Goal: Transaction & Acquisition: Purchase product/service

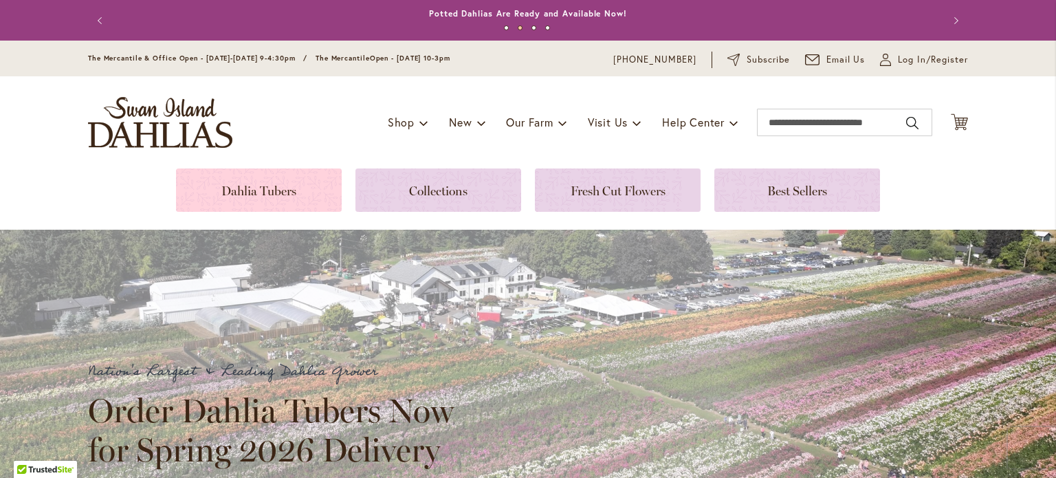
click at [234, 199] on link at bounding box center [259, 189] width 166 height 43
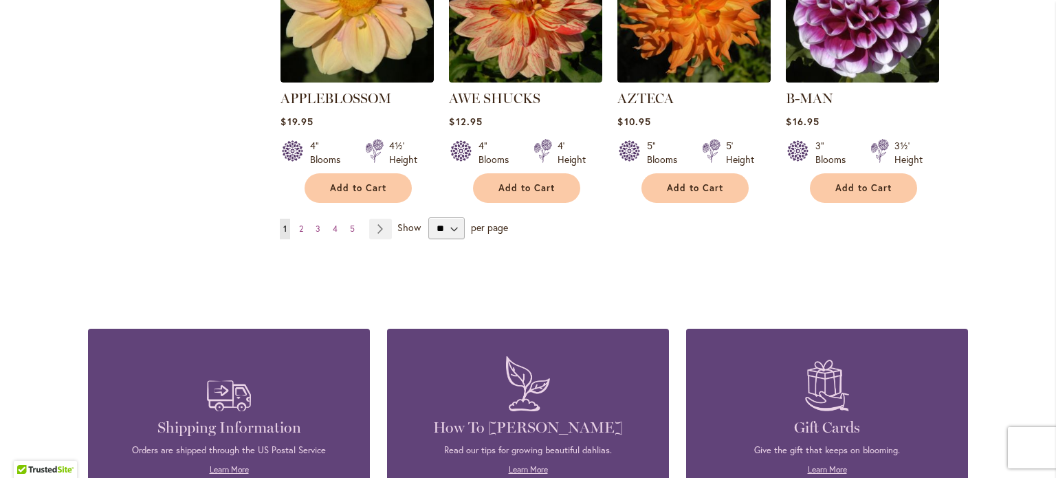
scroll to position [1304, 0]
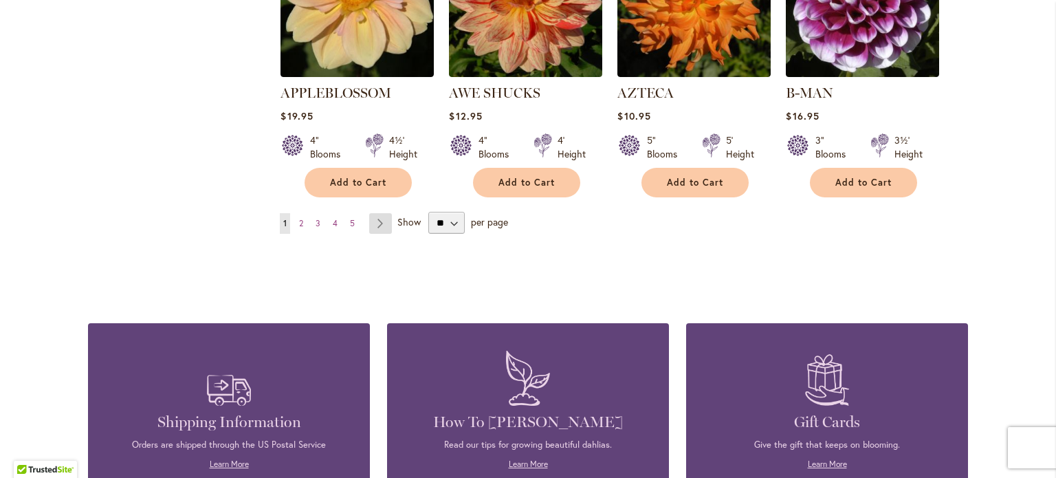
click at [372, 213] on link "Page Next" at bounding box center [380, 223] width 23 height 21
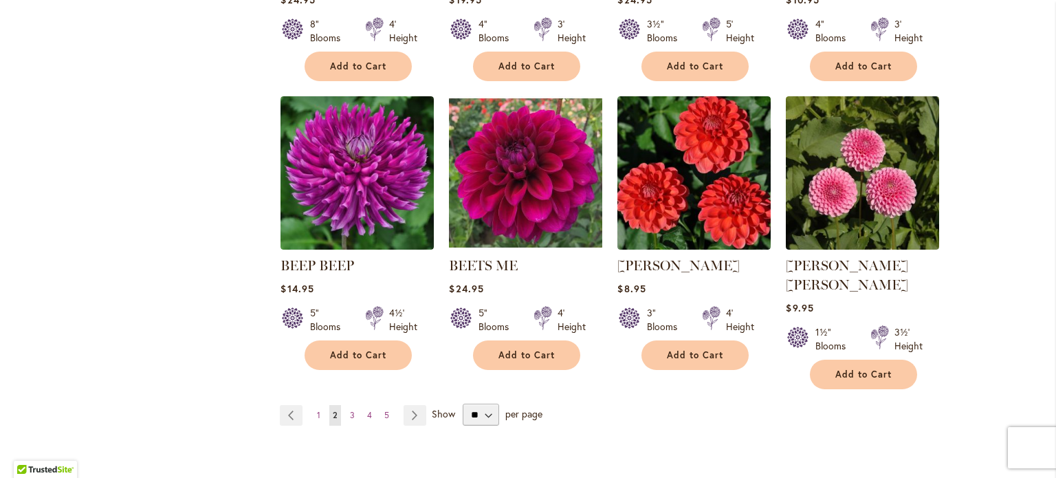
scroll to position [1113, 0]
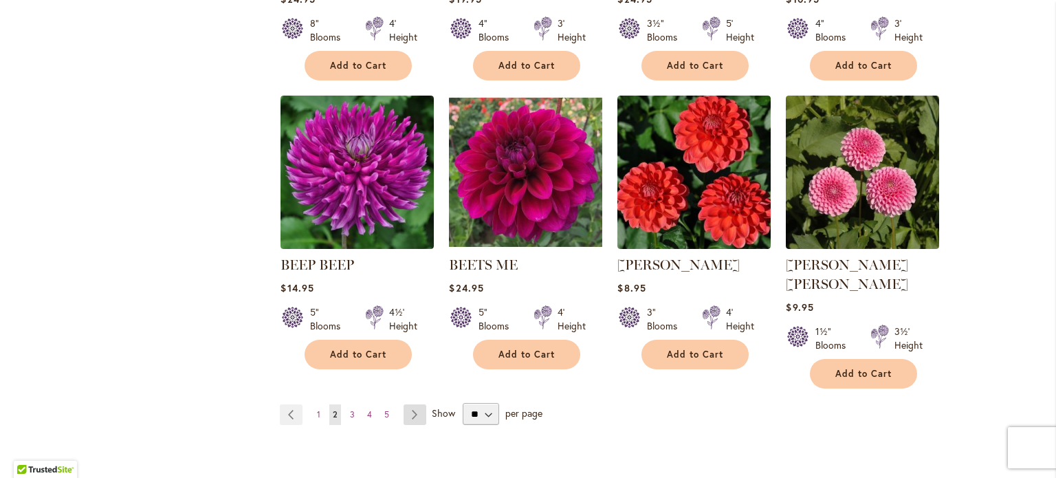
click at [413, 404] on link "Page Next" at bounding box center [414, 414] width 23 height 21
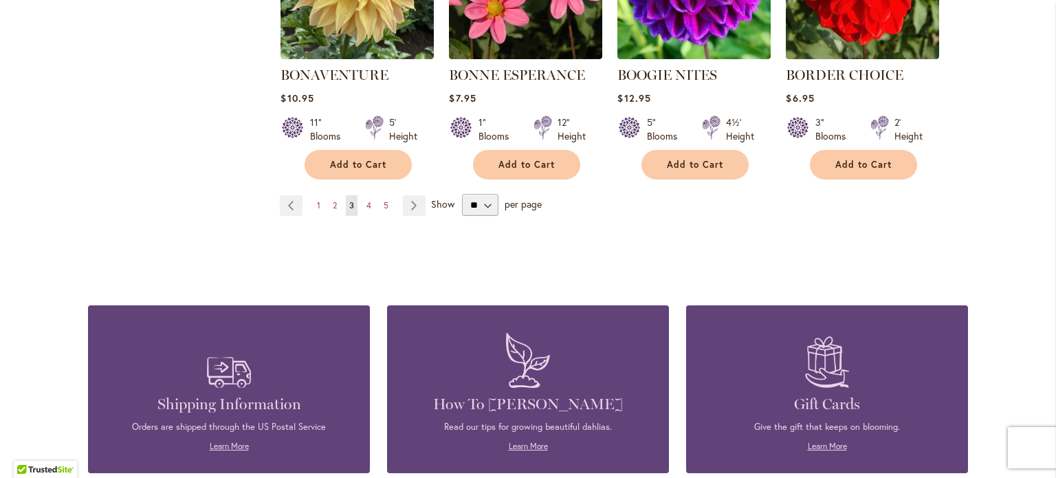
scroll to position [1308, 0]
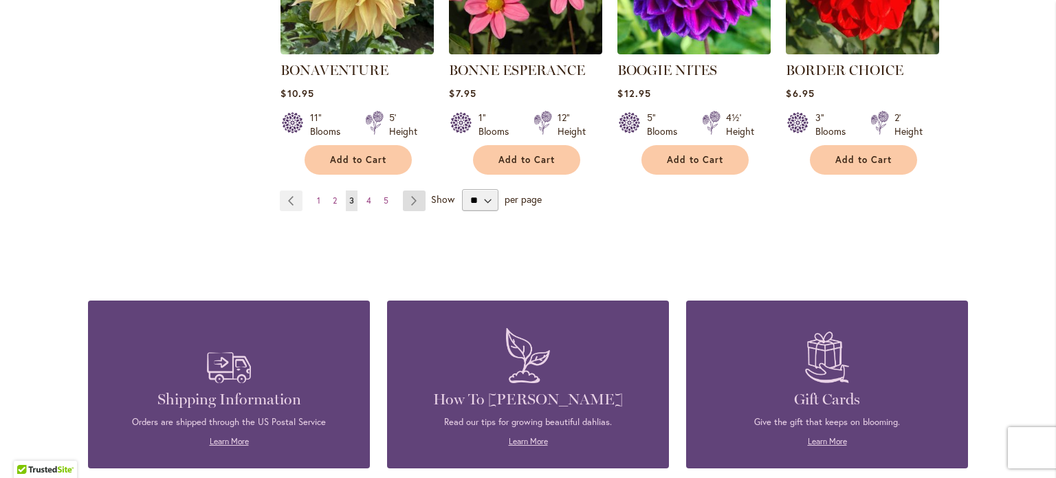
click at [408, 199] on link "Page Next" at bounding box center [414, 200] width 23 height 21
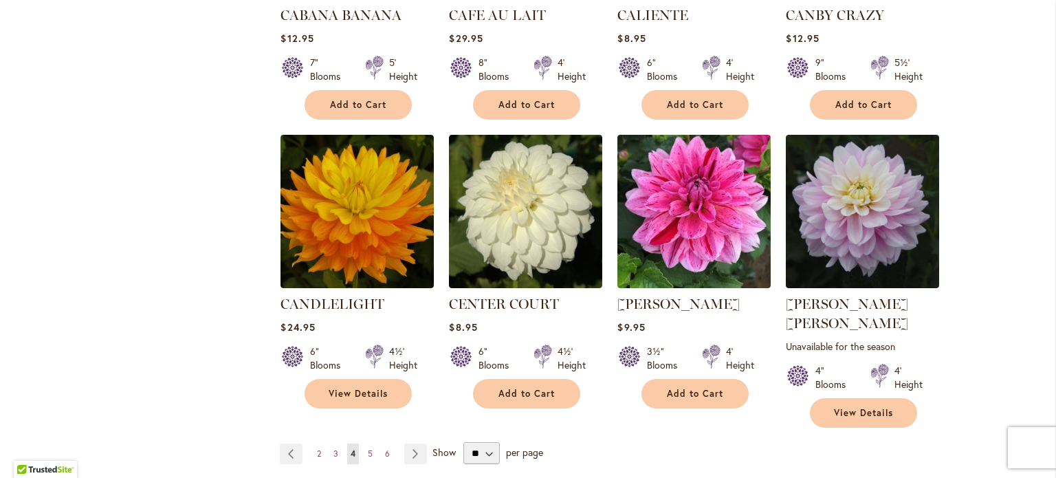
scroll to position [1167, 0]
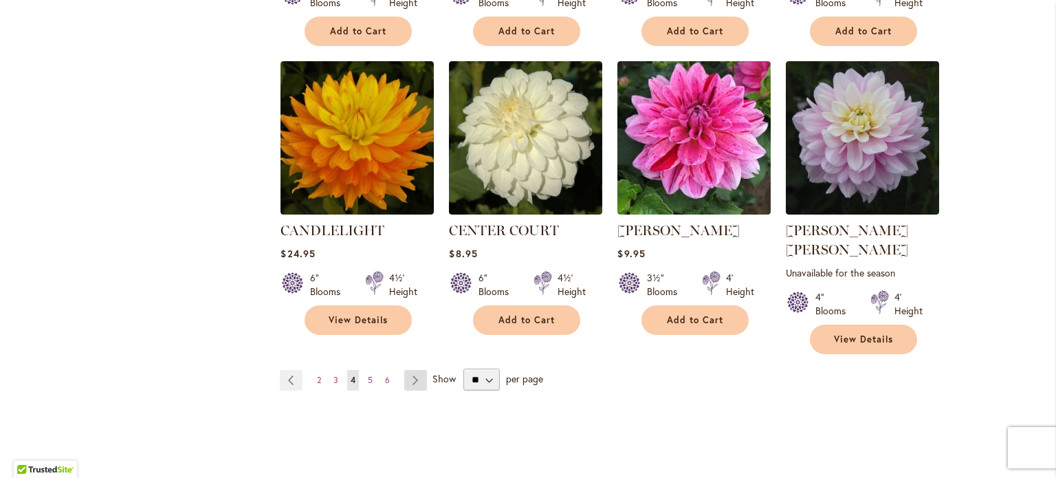
click at [414, 370] on link "Page Next" at bounding box center [415, 380] width 23 height 21
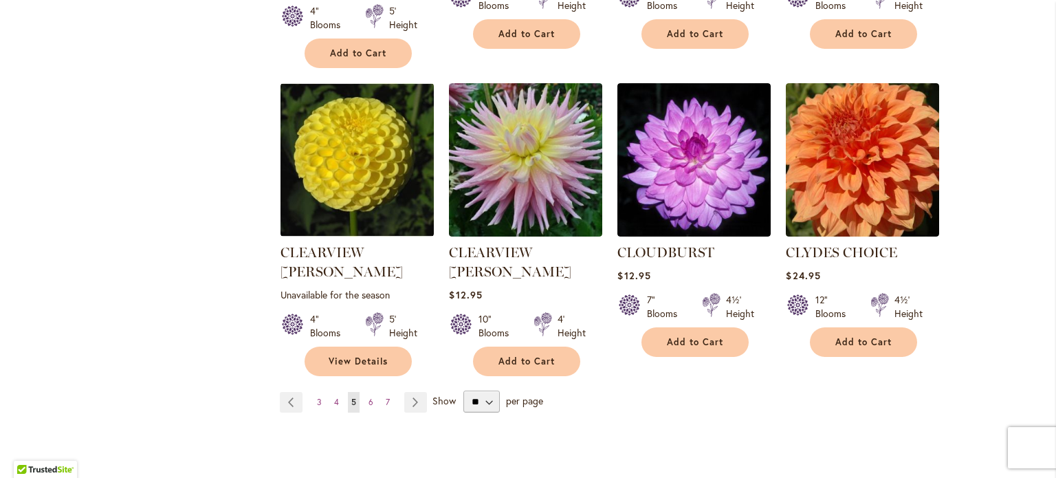
scroll to position [1168, 0]
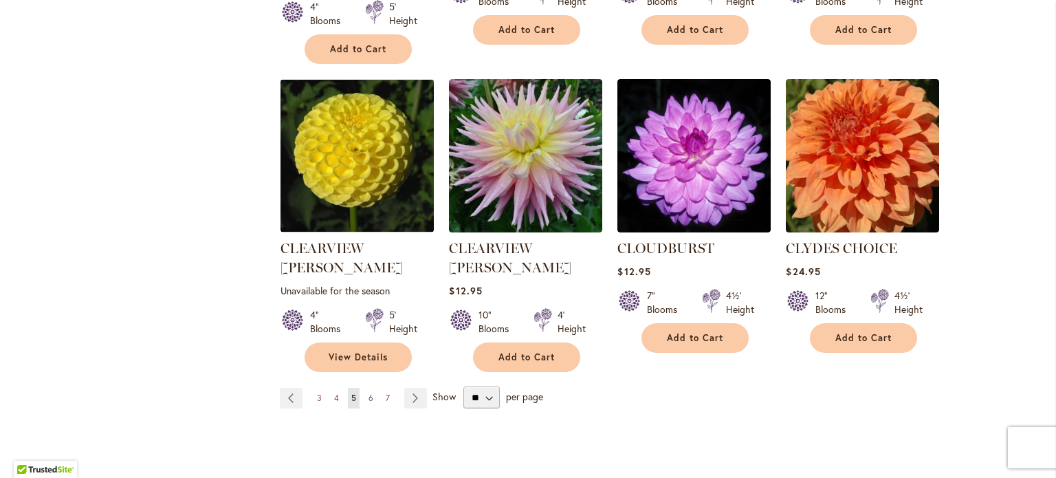
click at [368, 392] on span "6" at bounding box center [370, 397] width 5 height 10
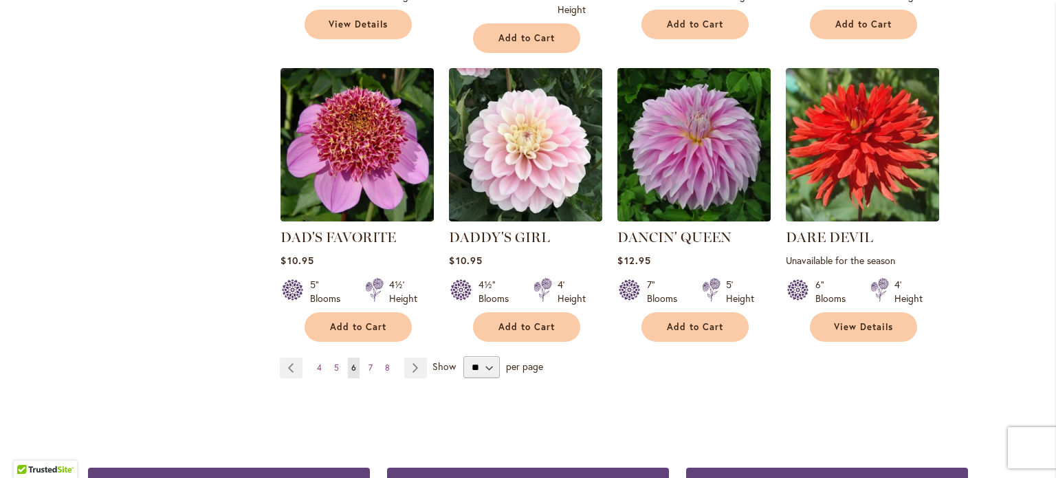
scroll to position [1270, 0]
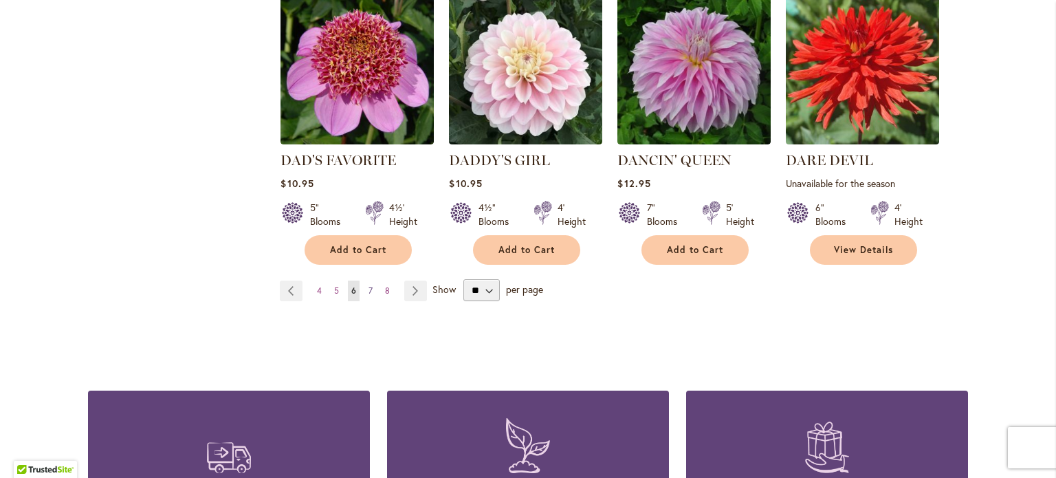
click at [368, 285] on span "7" at bounding box center [370, 290] width 4 height 10
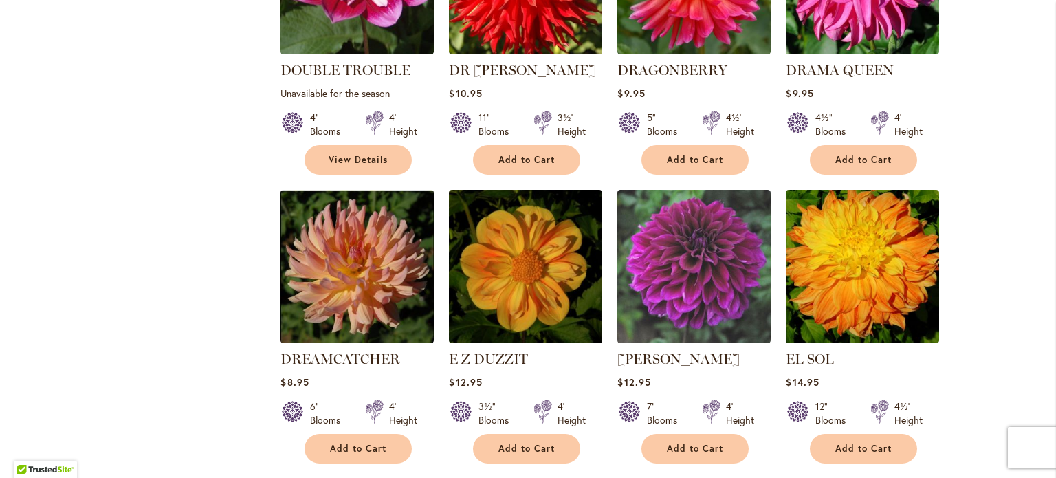
scroll to position [1058, 0]
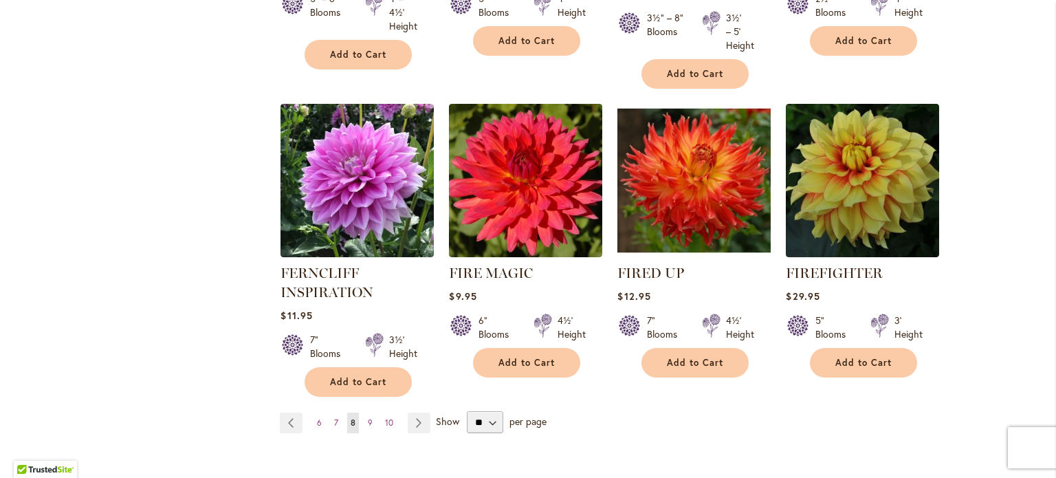
scroll to position [1139, 0]
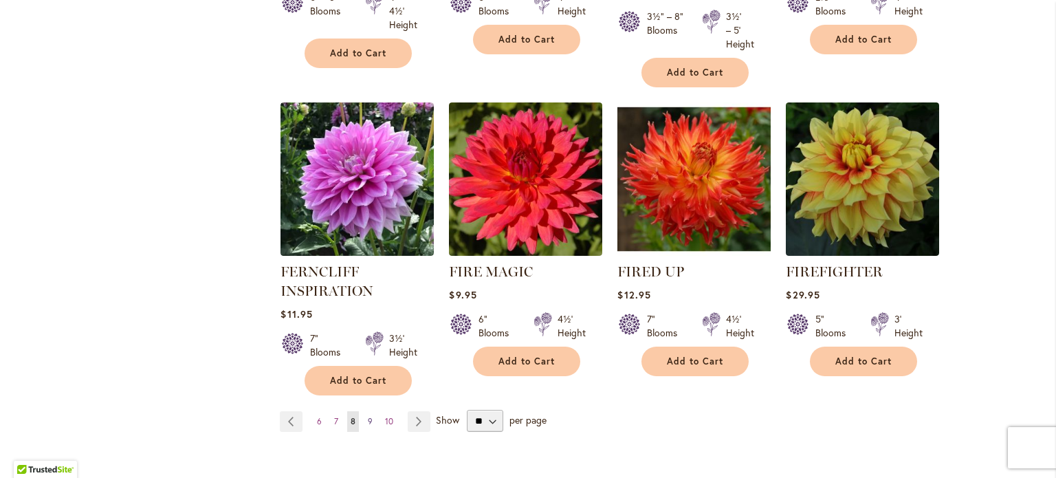
click at [368, 421] on span "9" at bounding box center [370, 421] width 5 height 10
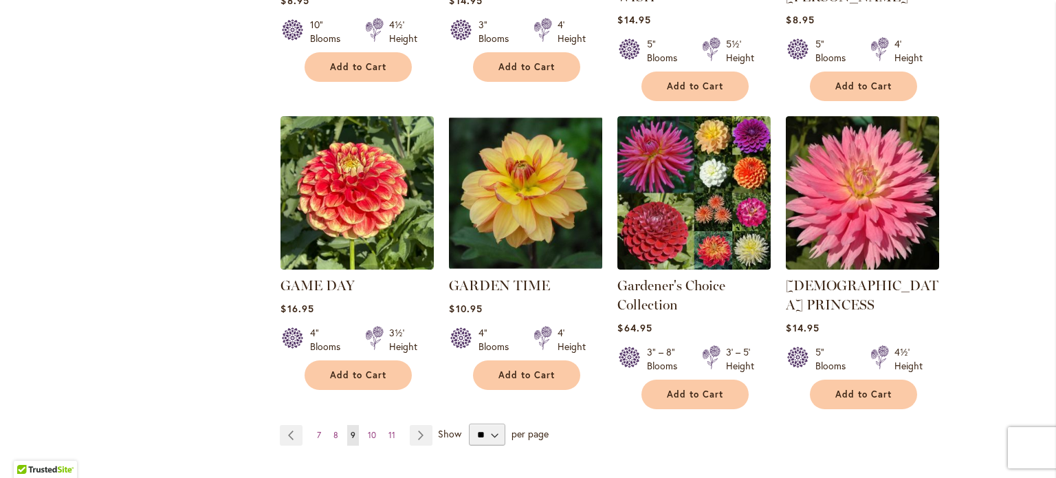
scroll to position [1151, 0]
click at [368, 429] on span "10" at bounding box center [372, 434] width 8 height 10
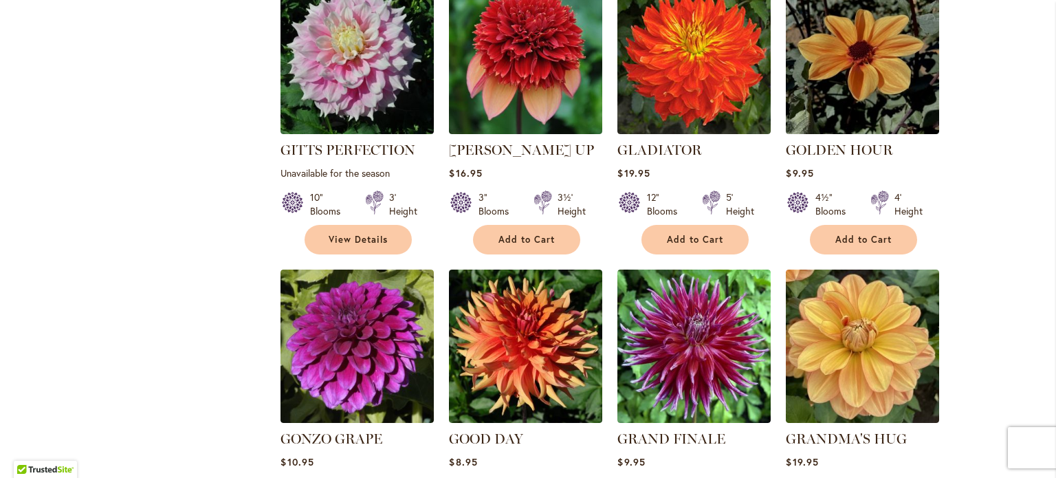
scroll to position [1097, 0]
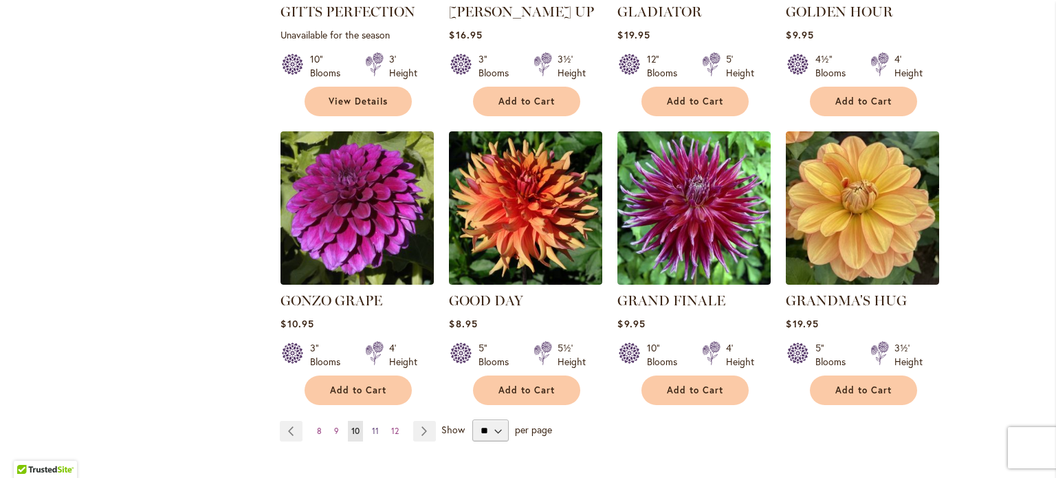
click at [372, 425] on span "11" at bounding box center [375, 430] width 7 height 10
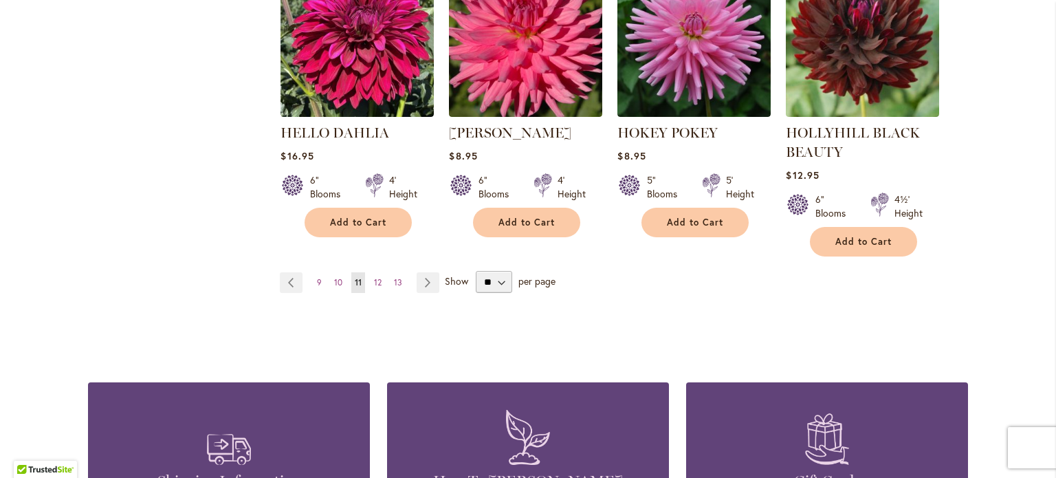
scroll to position [1337, 0]
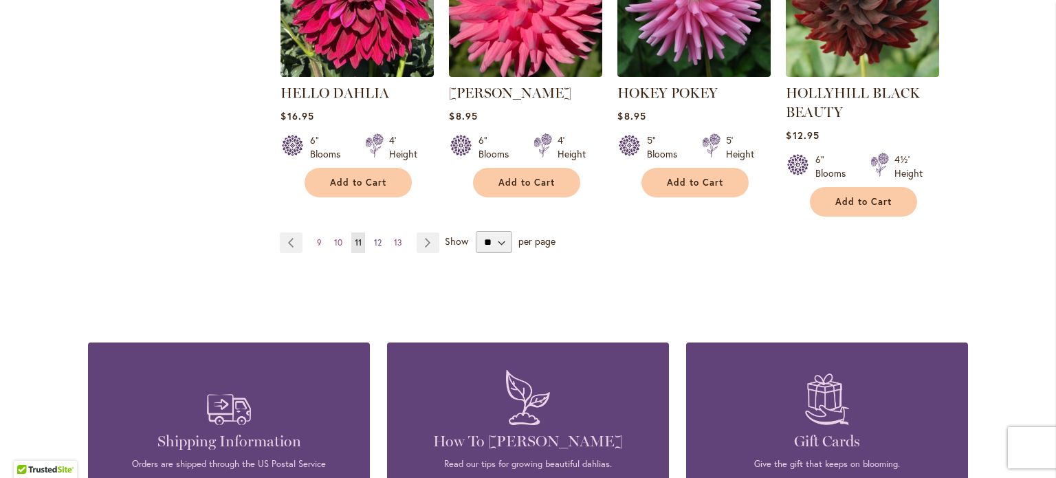
click at [374, 243] on span "12" at bounding box center [378, 242] width 8 height 10
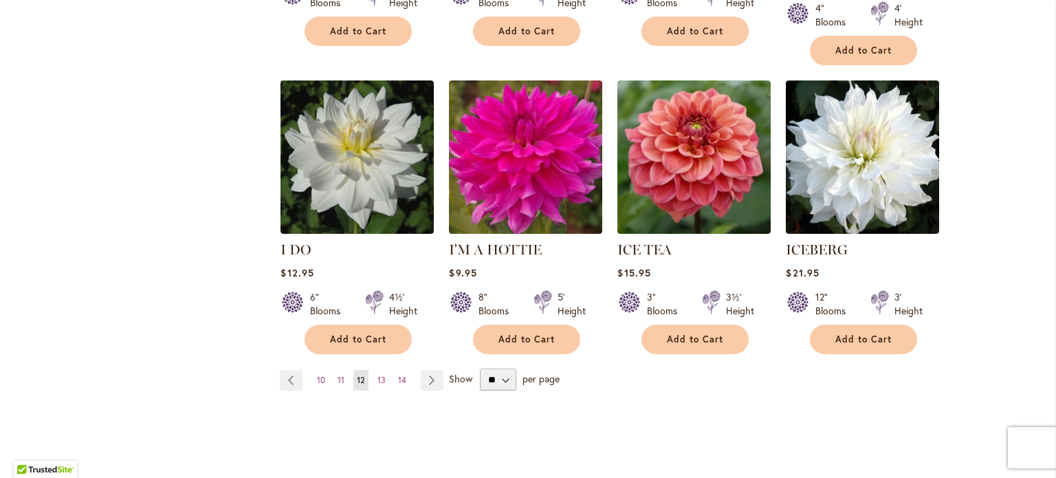
scroll to position [1148, 0]
click at [377, 374] on span "13" at bounding box center [381, 379] width 8 height 10
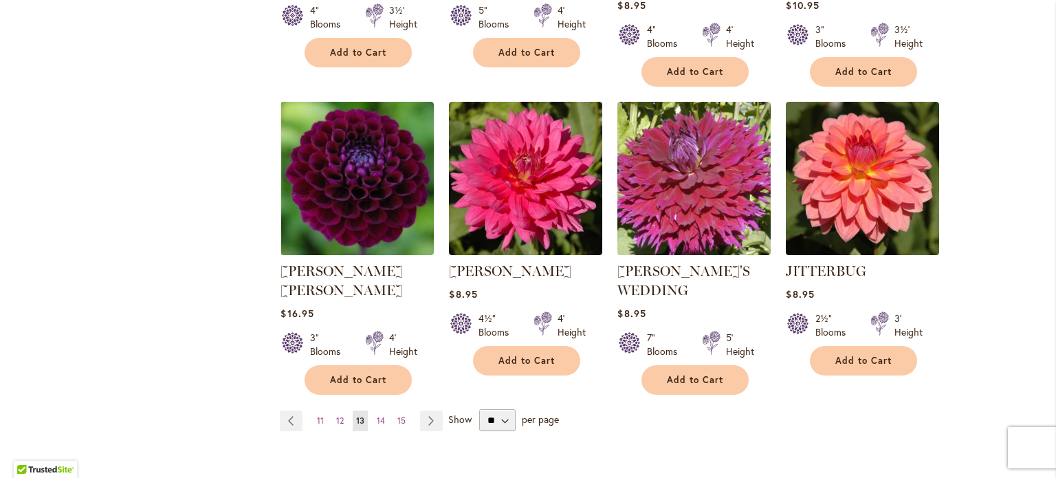
scroll to position [1141, 0]
click at [377, 414] on span "14" at bounding box center [381, 419] width 8 height 10
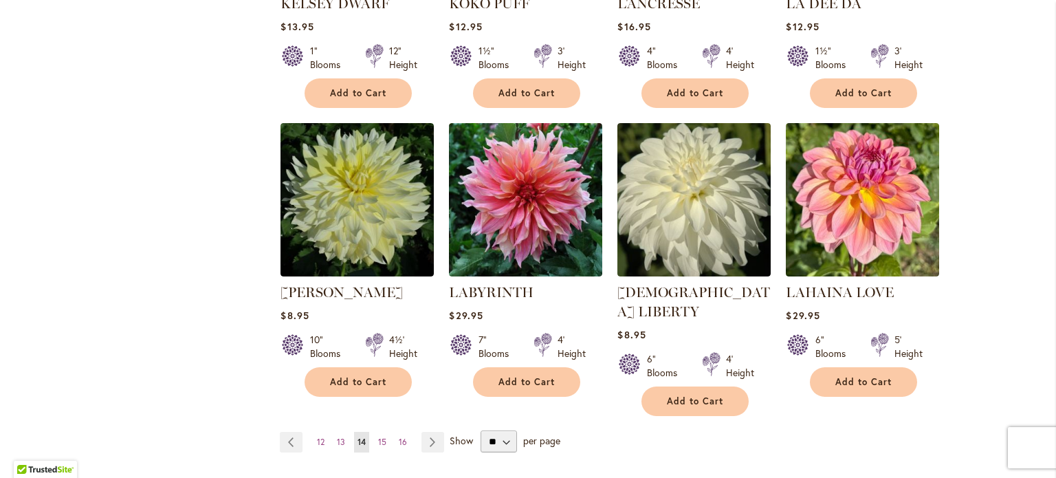
scroll to position [1089, 0]
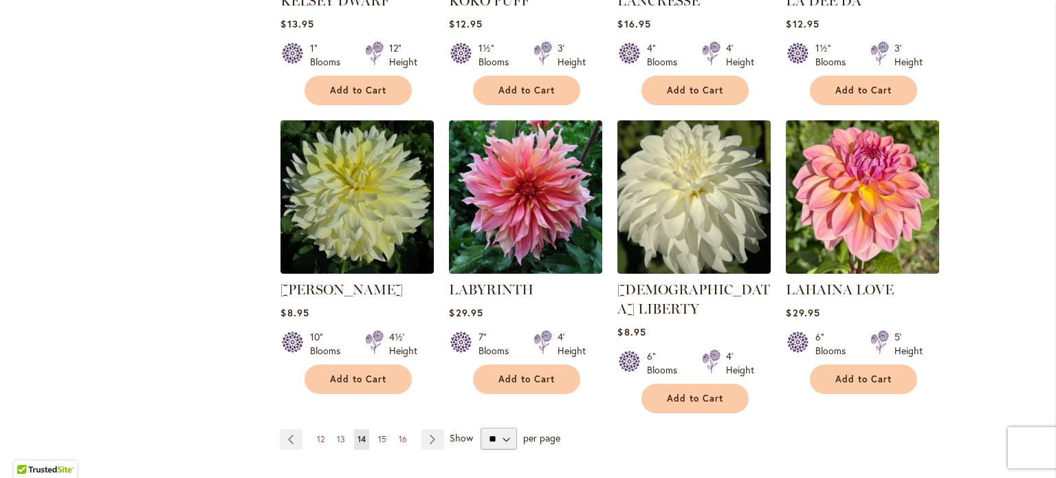
click at [378, 434] on span "15" at bounding box center [382, 439] width 8 height 10
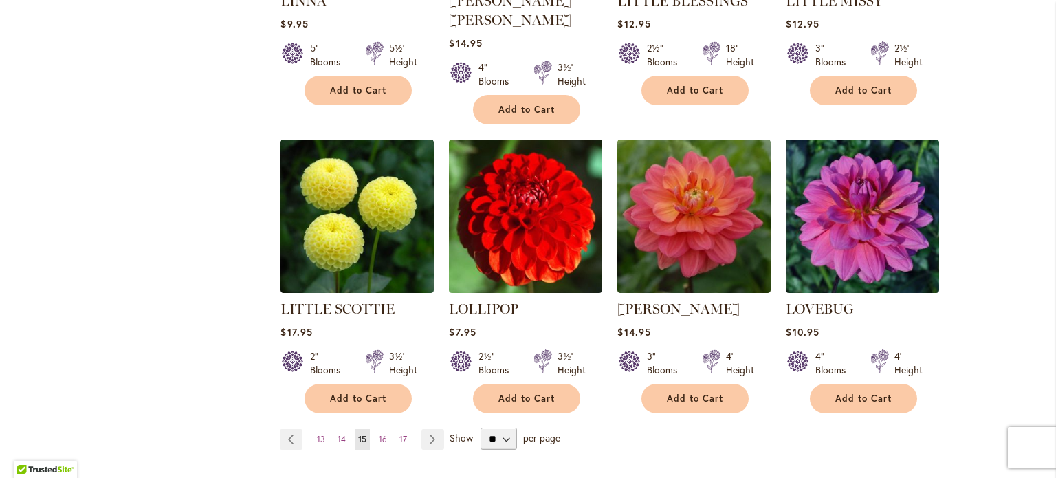
scroll to position [1108, 0]
click at [381, 429] on link "Page 16" at bounding box center [382, 439] width 15 height 21
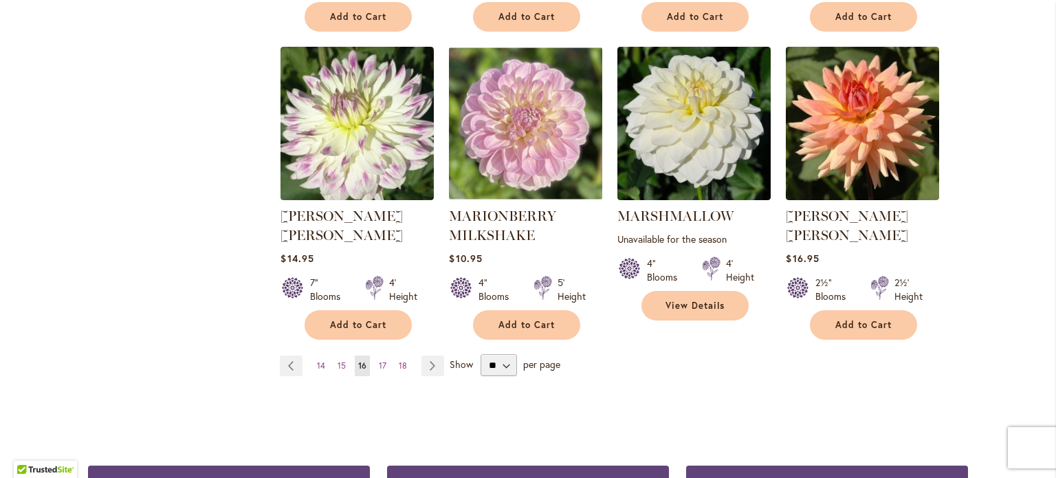
scroll to position [1183, 0]
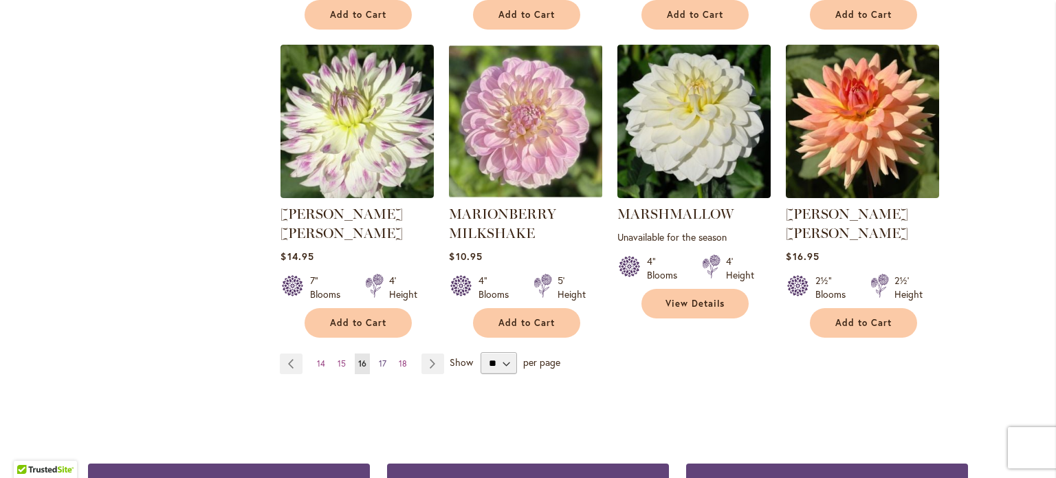
click at [375, 353] on link "Page 17" at bounding box center [382, 363] width 14 height 21
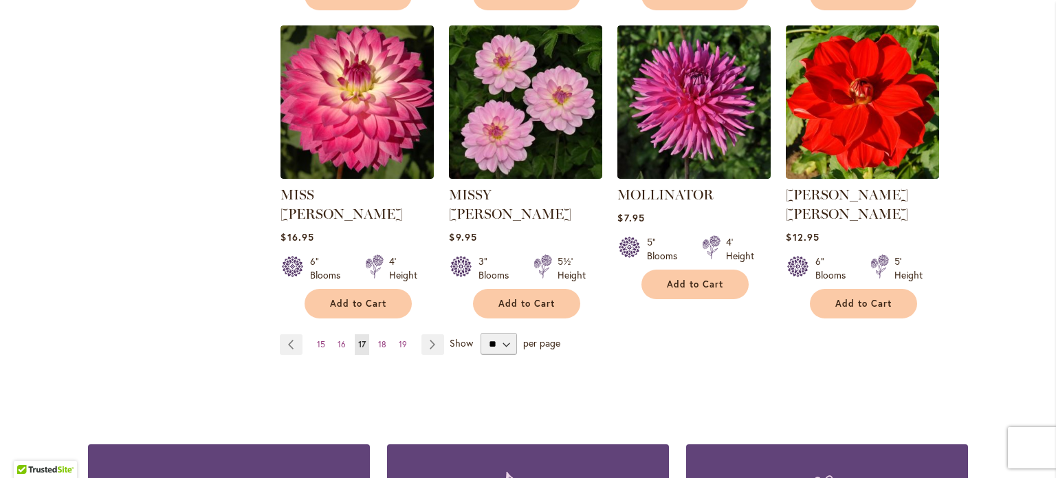
scroll to position [1184, 0]
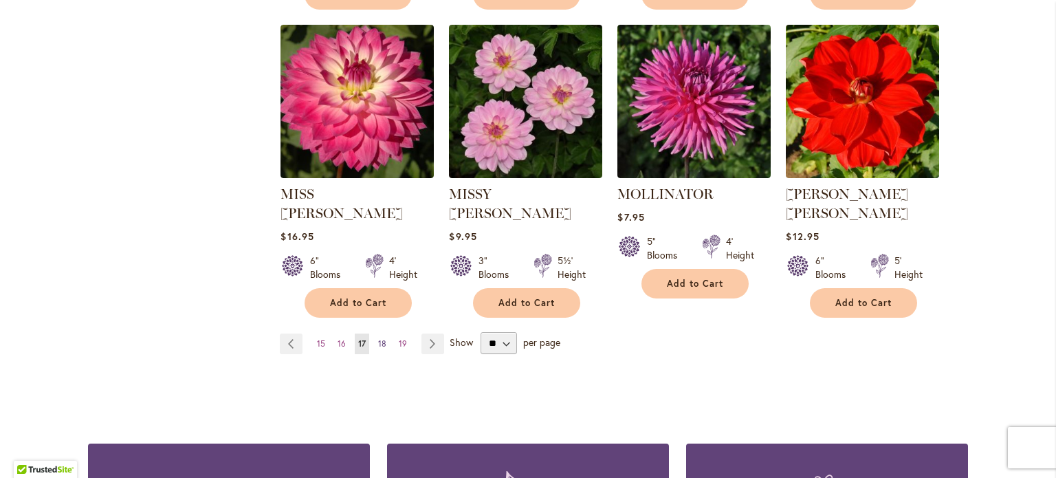
click at [379, 338] on span "18" at bounding box center [382, 343] width 8 height 10
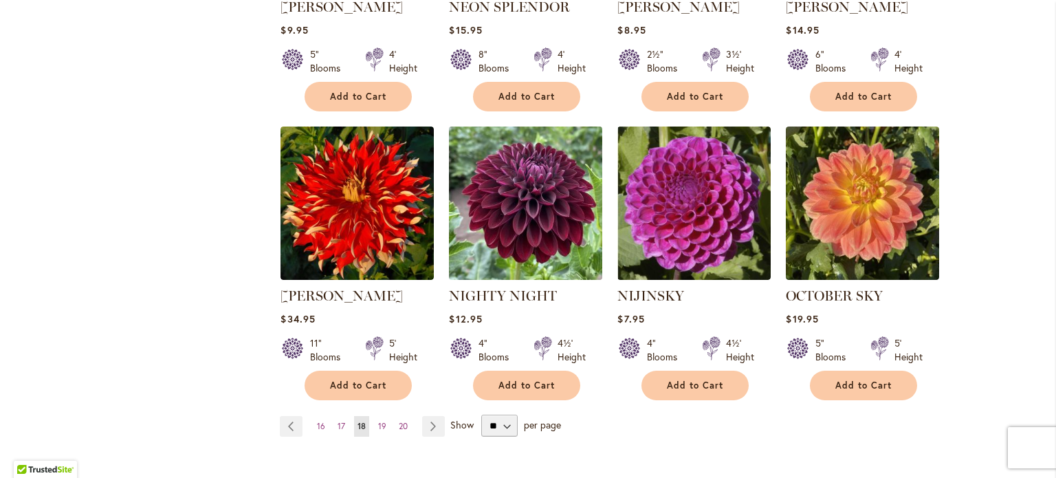
scroll to position [1104, 0]
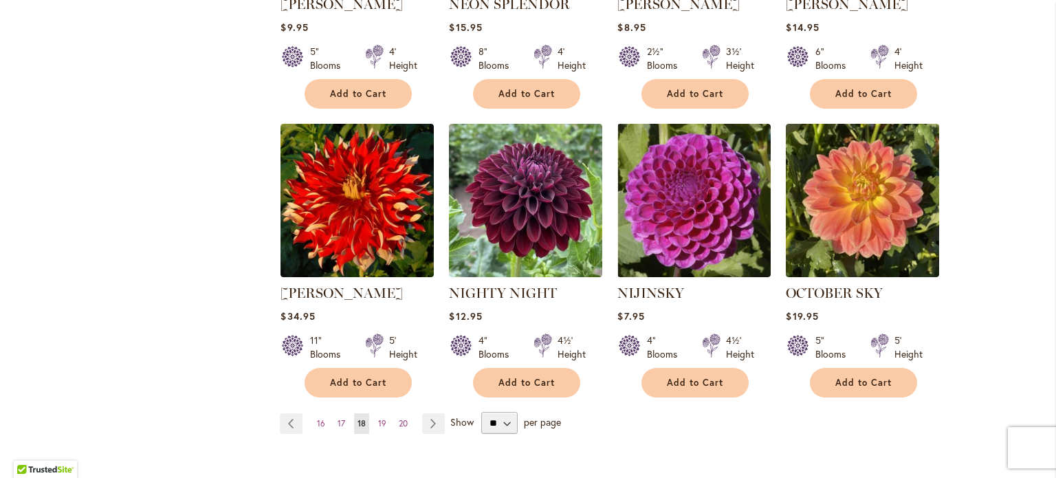
click at [368, 413] on ul "Page Previous Page 16 Page 17 You're currently reading page 18 Page 19 Page 20 …" at bounding box center [365, 423] width 170 height 21
click at [378, 418] on span "19" at bounding box center [382, 423] width 8 height 10
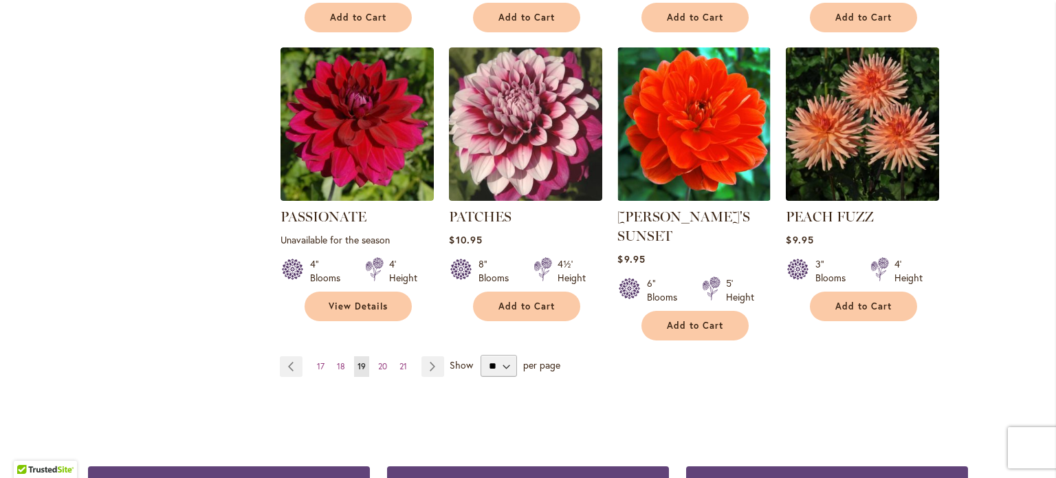
scroll to position [1181, 0]
click at [378, 360] on span "20" at bounding box center [382, 365] width 9 height 10
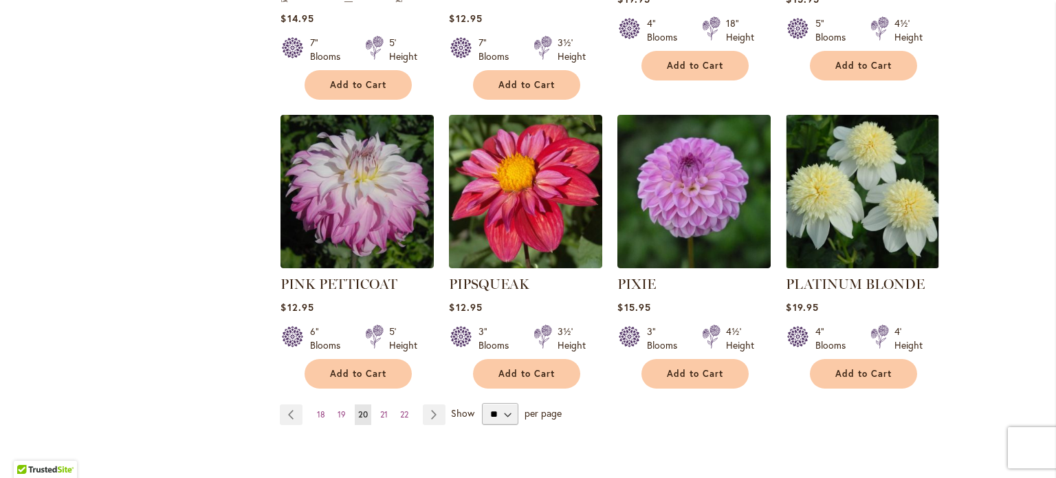
scroll to position [1153, 0]
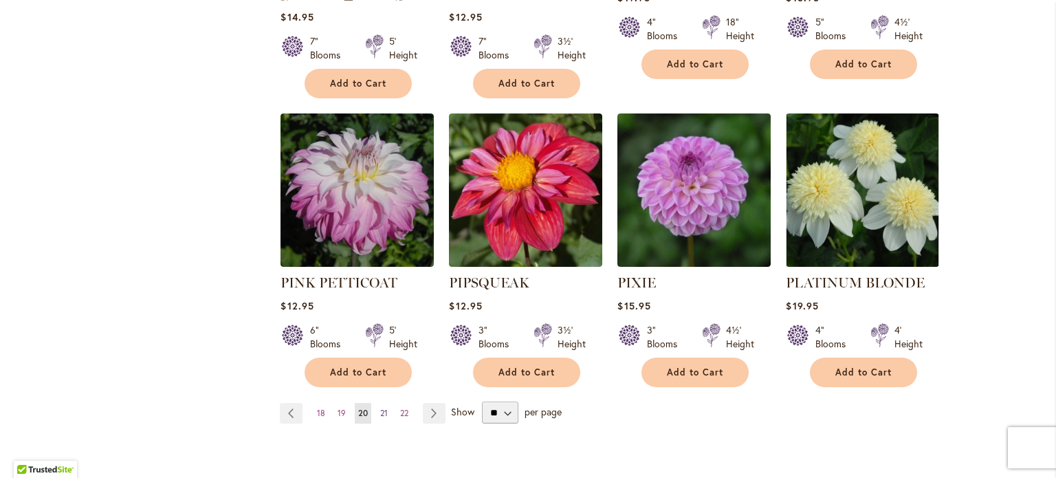
click at [380, 408] on span "21" at bounding box center [384, 413] width 8 height 10
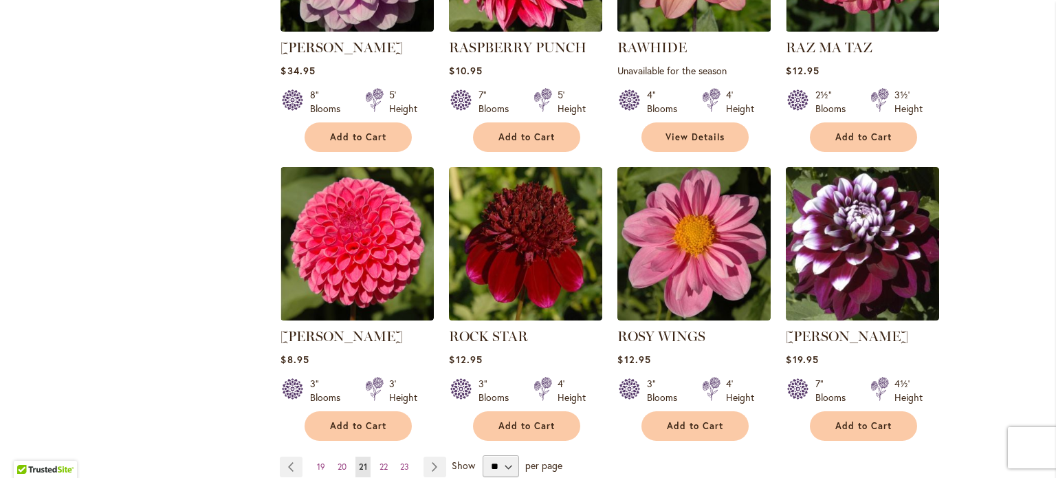
scroll to position [1188, 0]
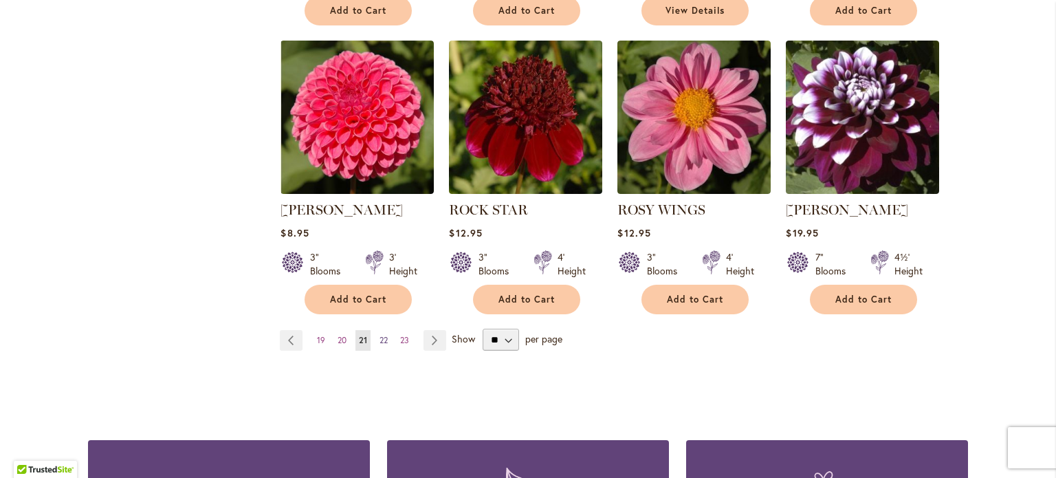
click at [379, 338] on span "22" at bounding box center [383, 340] width 8 height 10
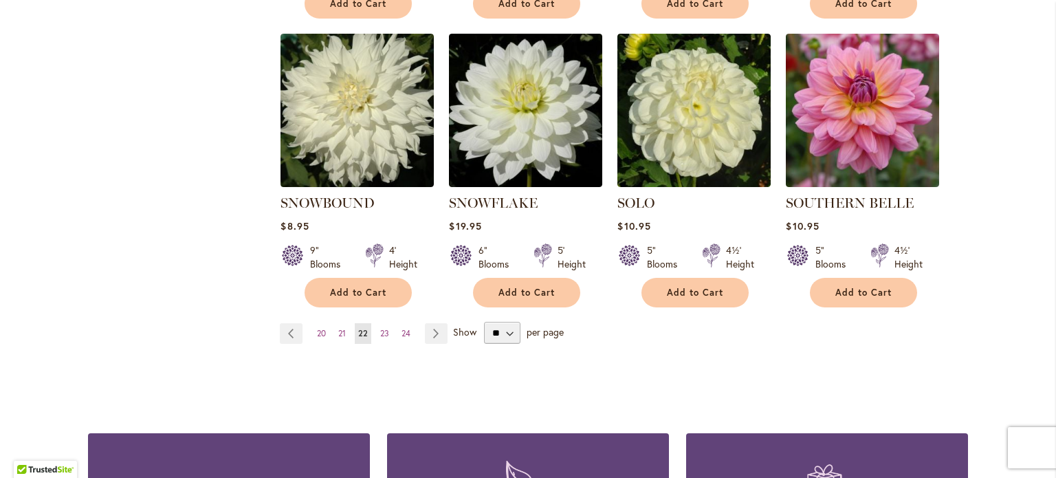
scroll to position [1207, 0]
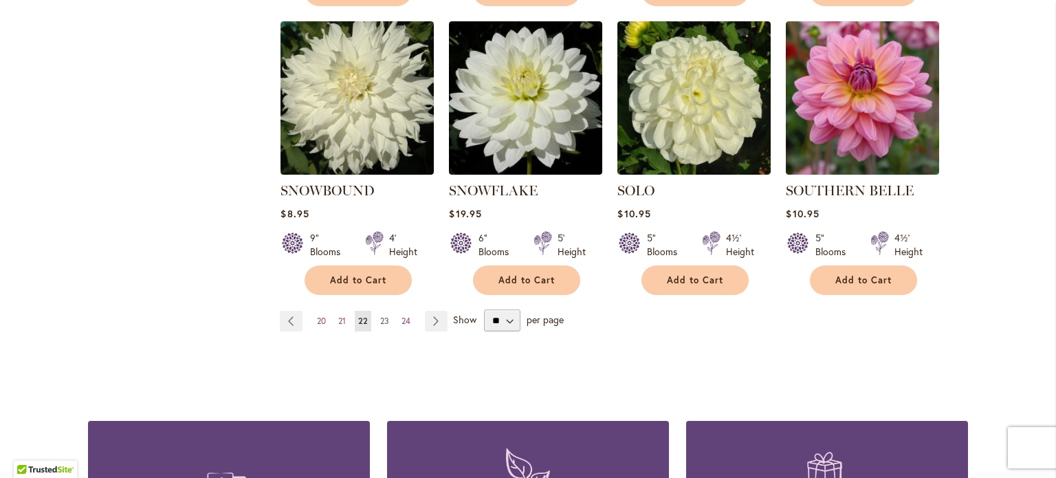
click at [380, 315] on span "23" at bounding box center [384, 320] width 9 height 10
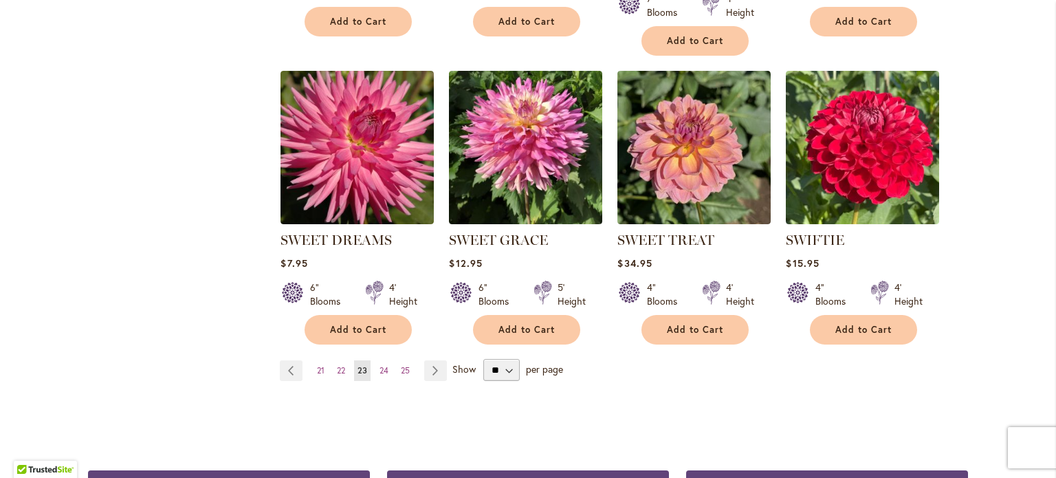
scroll to position [1157, 0]
click at [379, 367] on span "24" at bounding box center [383, 370] width 9 height 10
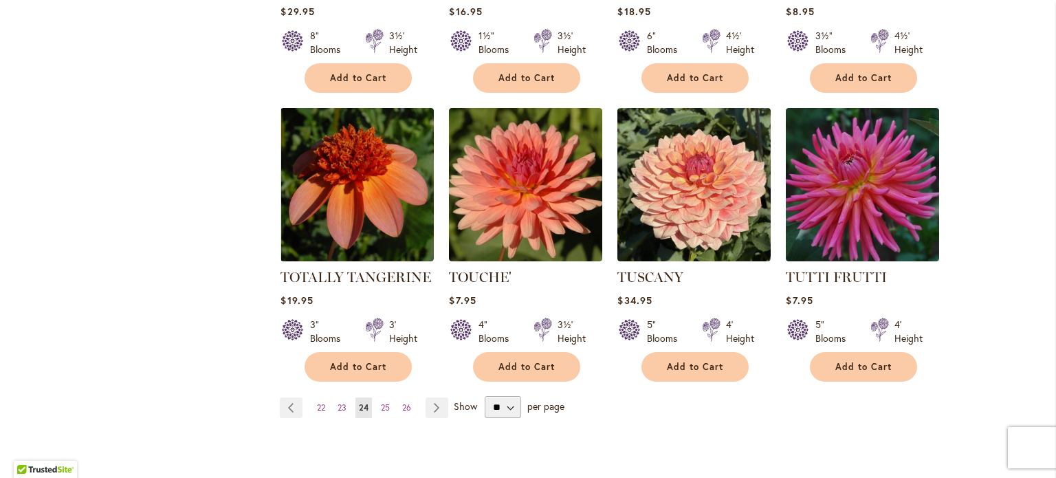
scroll to position [1122, 0]
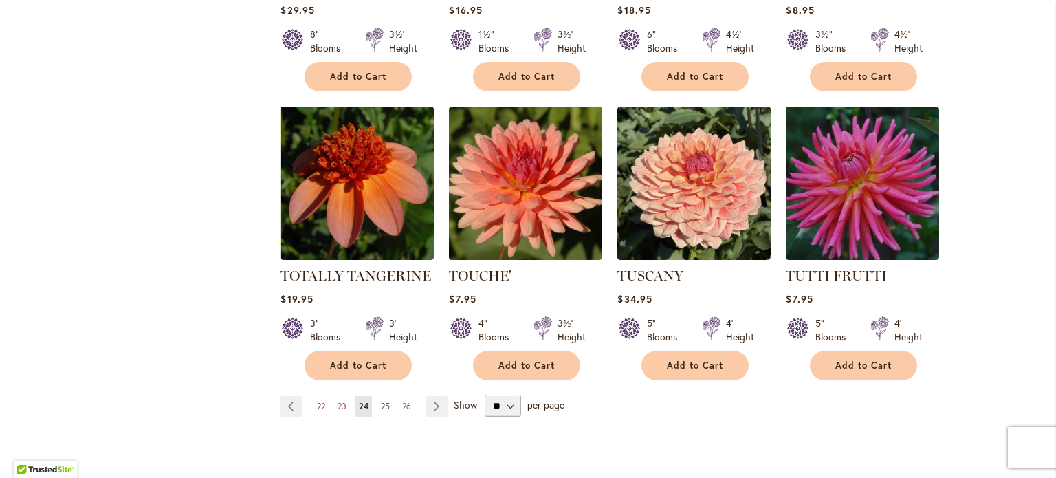
click at [383, 401] on span "25" at bounding box center [385, 406] width 9 height 10
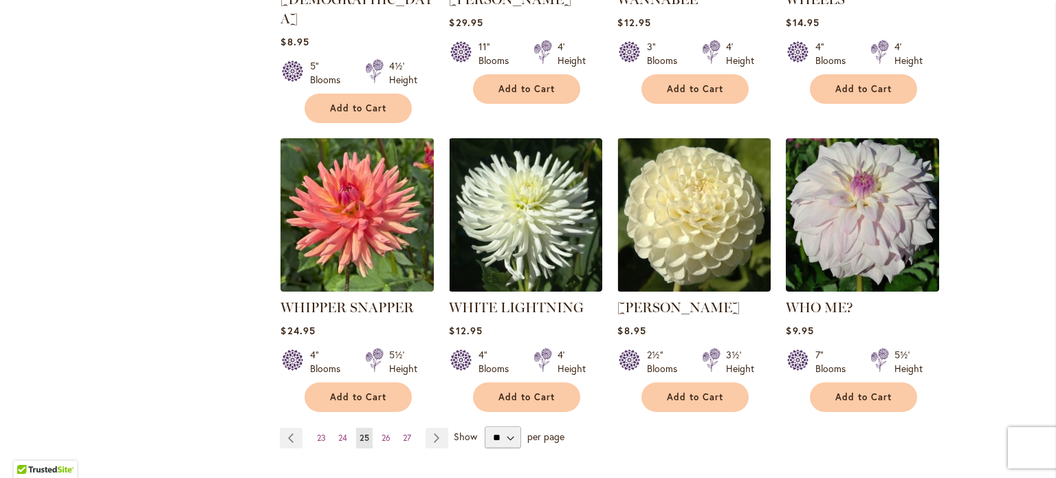
scroll to position [1091, 0]
click at [382, 432] on span "26" at bounding box center [385, 437] width 9 height 10
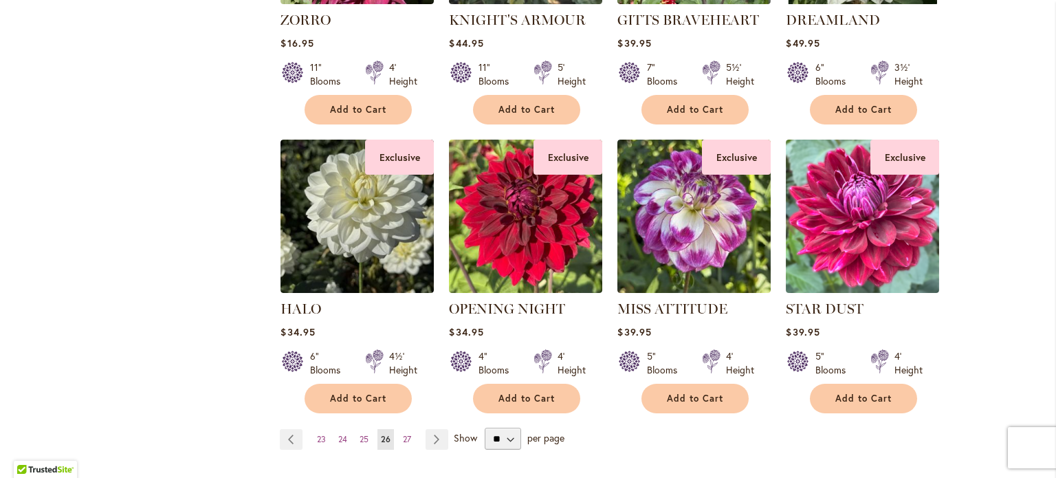
scroll to position [1098, 0]
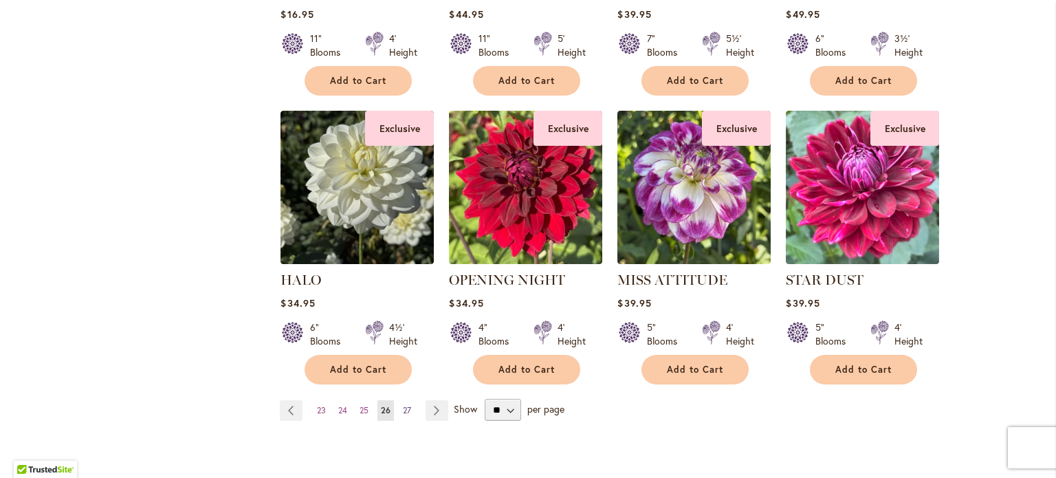
click at [403, 405] on span "27" at bounding box center [407, 410] width 8 height 10
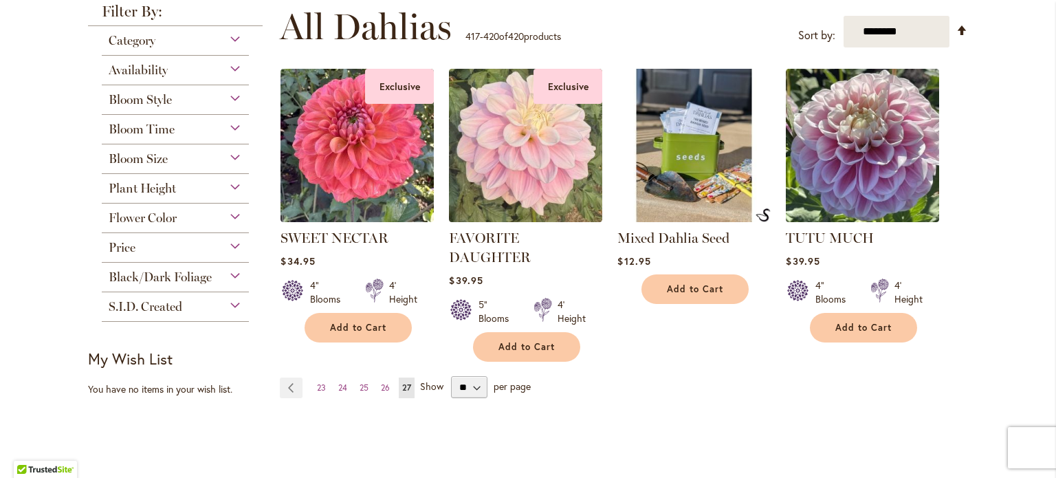
scroll to position [285, 0]
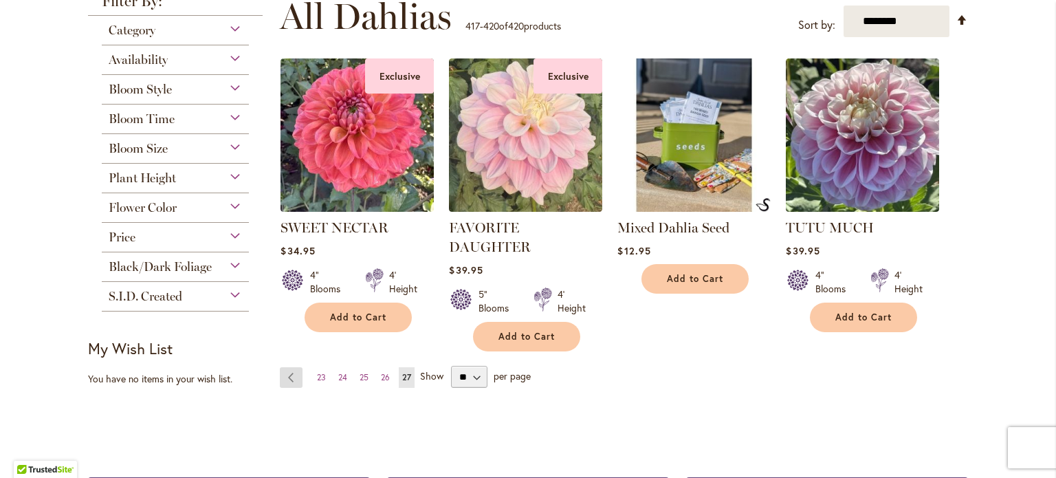
click at [285, 373] on link "Page Previous" at bounding box center [291, 377] width 23 height 21
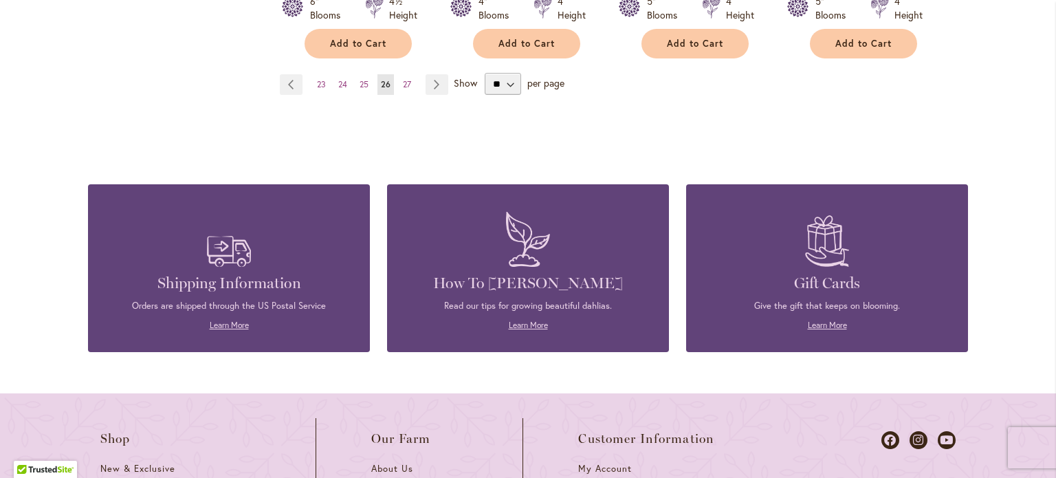
scroll to position [1451, 0]
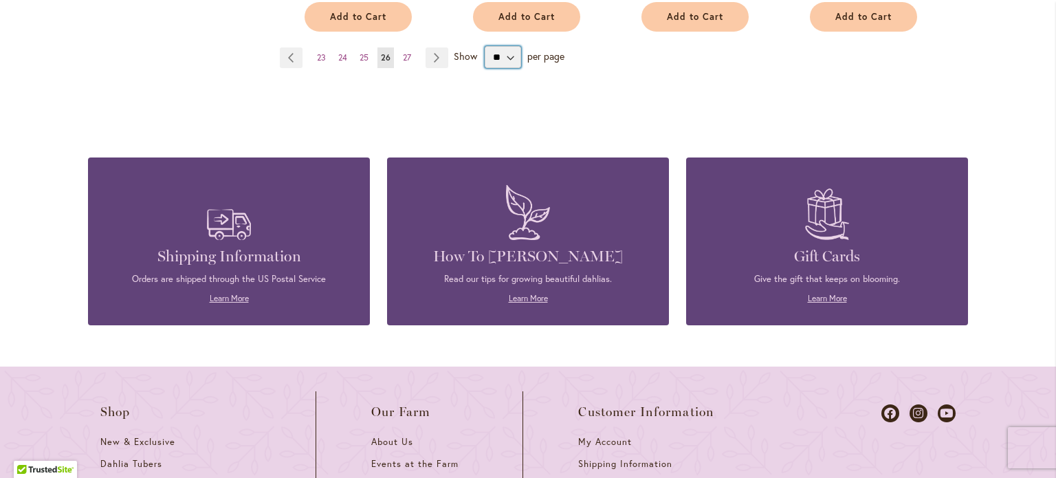
click at [502, 52] on select "** ** ** **" at bounding box center [503, 57] width 36 height 22
select select "**"
click at [485, 46] on select "** ** ** **" at bounding box center [503, 57] width 36 height 22
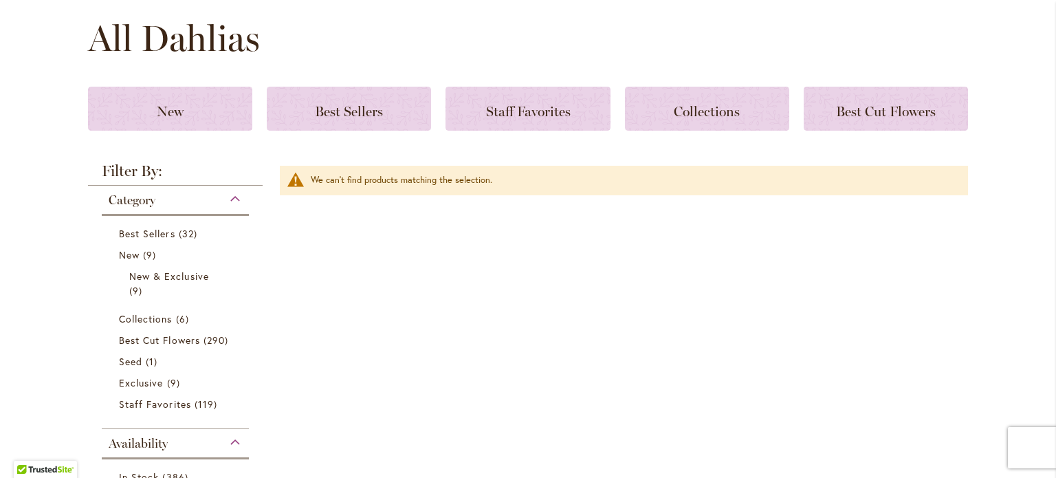
scroll to position [184, 0]
click at [194, 340] on span "Best Cut Flowers" at bounding box center [159, 339] width 81 height 13
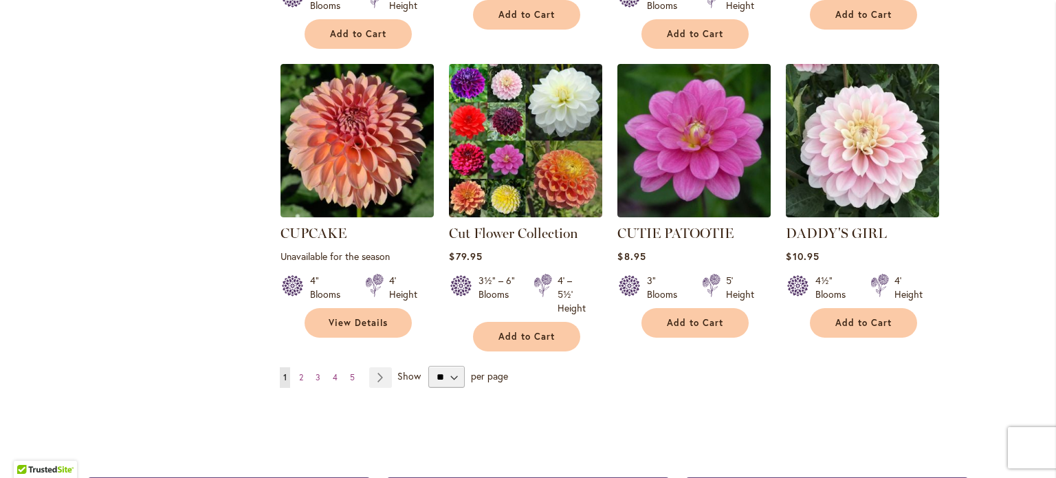
scroll to position [4700, 0]
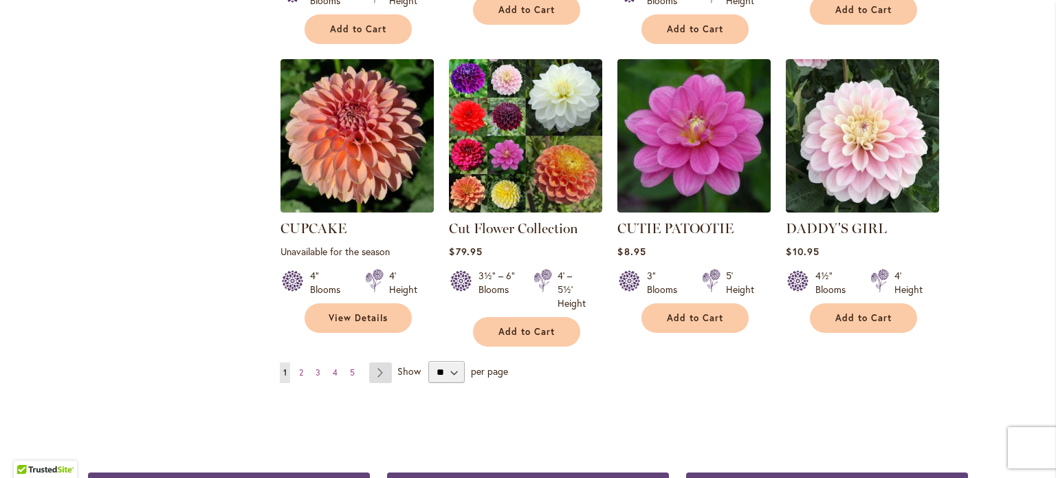
click at [377, 362] on link "Page Next" at bounding box center [380, 372] width 23 height 21
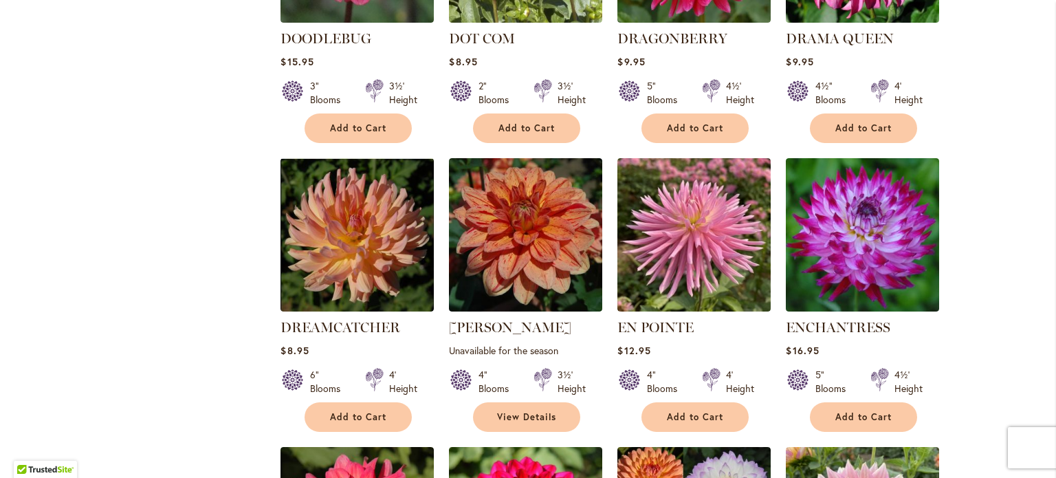
scroll to position [1046, 0]
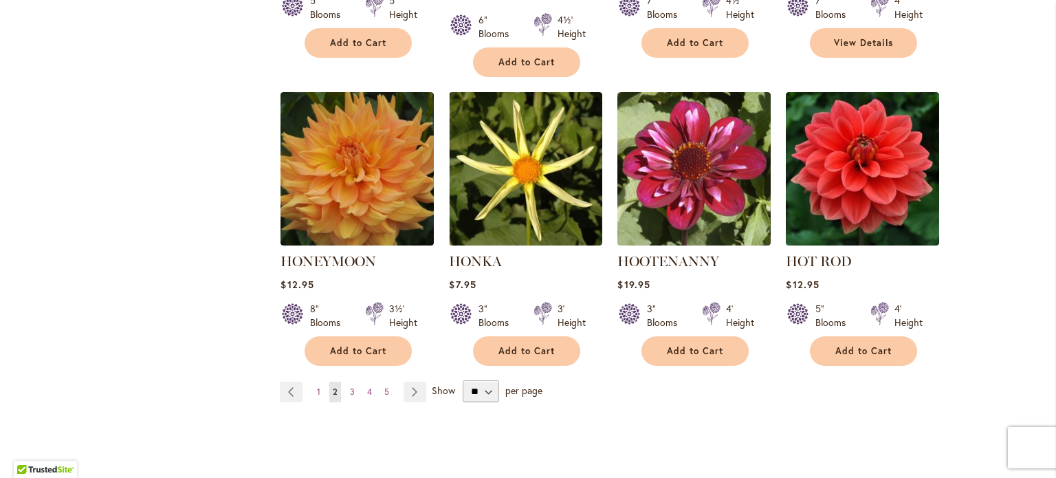
scroll to position [4786, 0]
click at [350, 386] on span "3" at bounding box center [352, 391] width 5 height 10
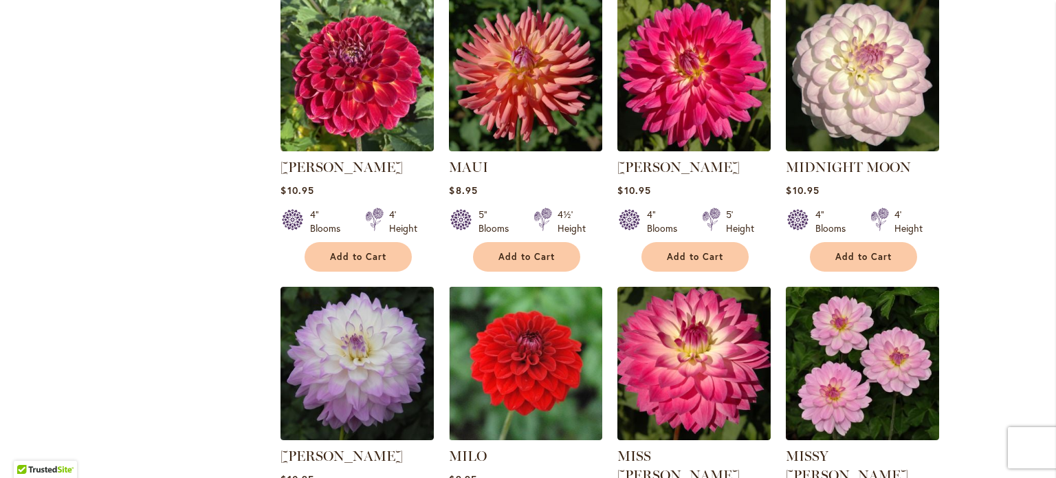
scroll to position [4514, 0]
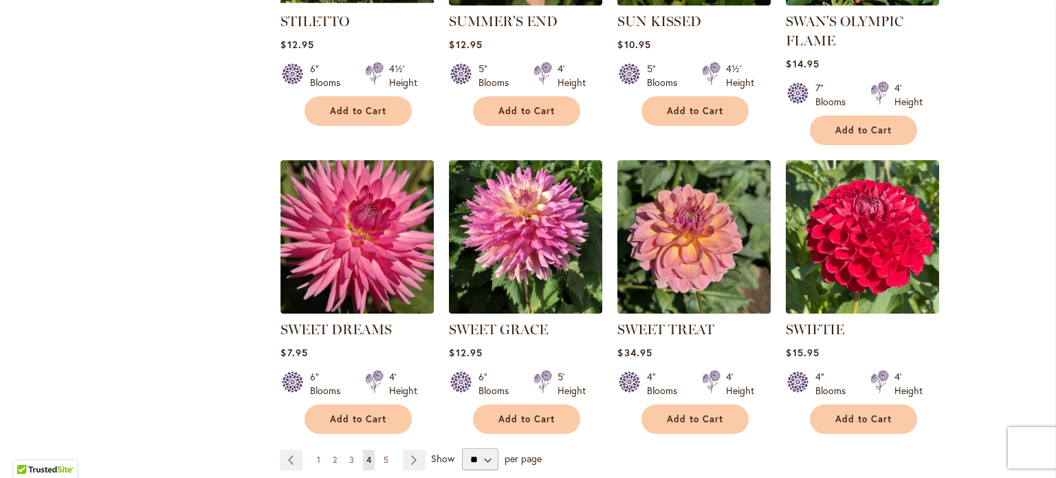
scroll to position [4607, 0]
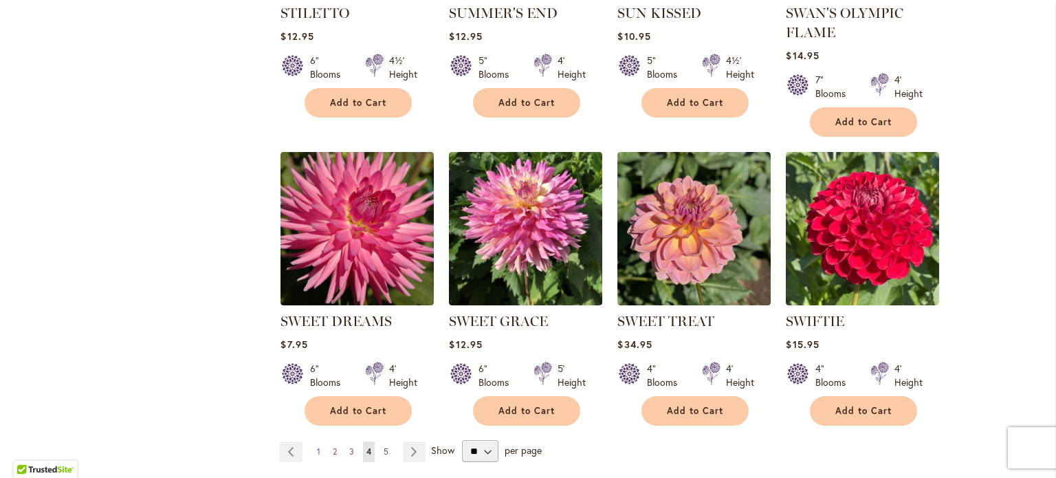
click at [383, 446] on span "5" at bounding box center [385, 451] width 5 height 10
